Goal: Information Seeking & Learning: Check status

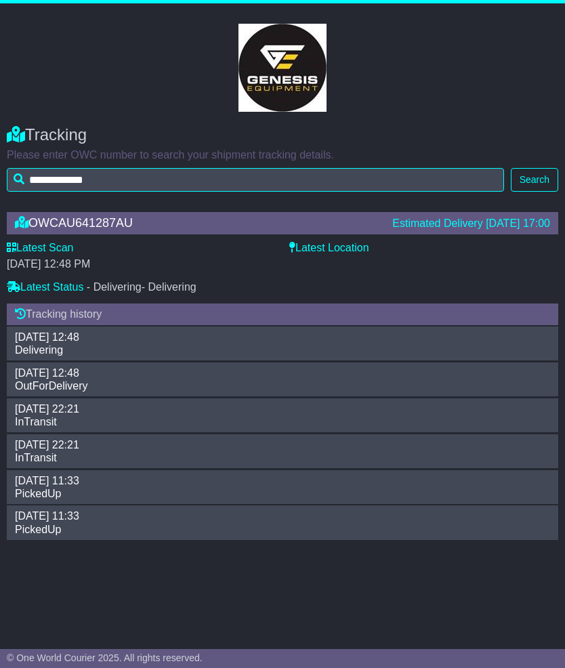
click at [328, 251] on label "Latest Location" at bounding box center [329, 247] width 80 height 13
click at [328, 242] on label "Latest Location" at bounding box center [329, 247] width 80 height 13
click at [296, 243] on label "Latest Location" at bounding box center [329, 247] width 80 height 13
click at [320, 244] on label "Latest Location" at bounding box center [329, 247] width 80 height 13
click at [333, 246] on label "Latest Location" at bounding box center [329, 247] width 80 height 13
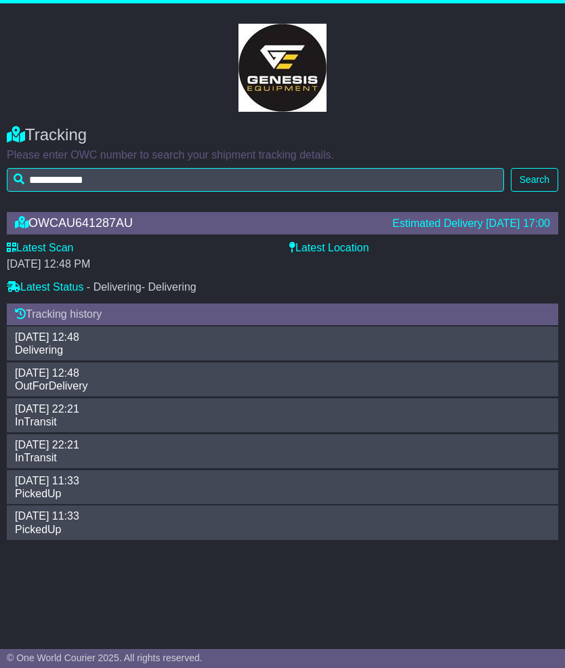
click at [542, 180] on button "Search" at bounding box center [534, 180] width 47 height 24
click at [538, 177] on button "Search" at bounding box center [534, 180] width 47 height 24
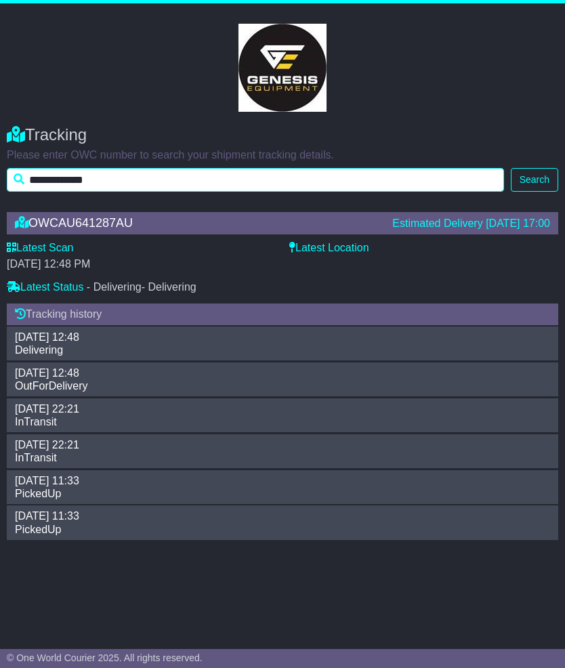
click at [193, 184] on input "**********" at bounding box center [256, 180] width 498 height 24
type input "**********"
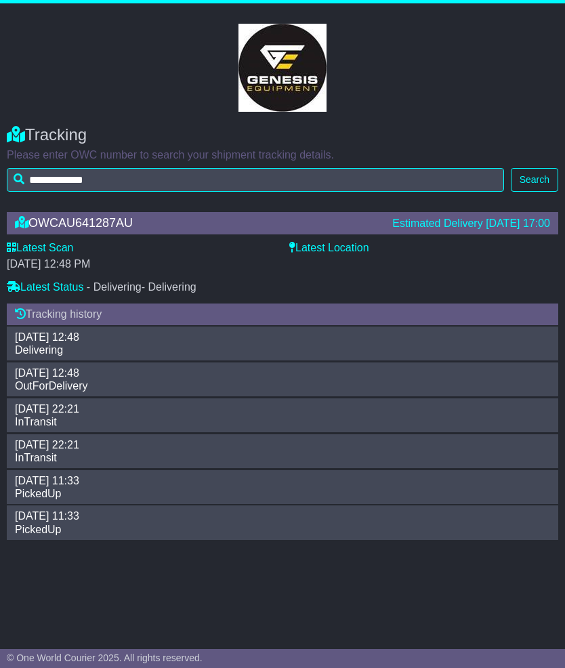
click at [531, 177] on button "Search" at bounding box center [534, 180] width 47 height 24
click at [529, 180] on button "Search" at bounding box center [534, 180] width 47 height 24
click at [345, 247] on label "Latest Location" at bounding box center [329, 247] width 80 height 13
click at [323, 245] on label "Latest Location" at bounding box center [329, 247] width 80 height 13
click at [305, 253] on div "Latest Location" at bounding box center [423, 249] width 269 height 16
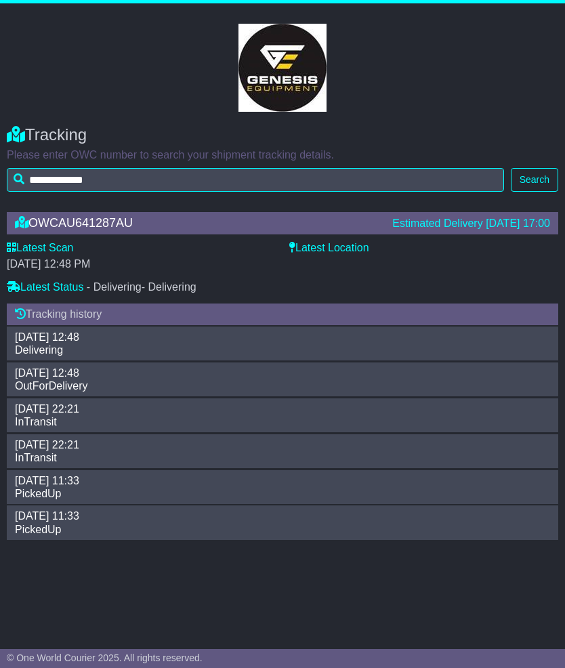
click at [304, 252] on div "Latest Location" at bounding box center [423, 249] width 269 height 16
click at [300, 222] on div "OWCAU641287AU" at bounding box center [197, 223] width 378 height 14
click at [310, 244] on label "Latest Location" at bounding box center [329, 247] width 80 height 13
click at [306, 243] on label "Latest Location" at bounding box center [329, 247] width 80 height 13
